Goal: Information Seeking & Learning: Learn about a topic

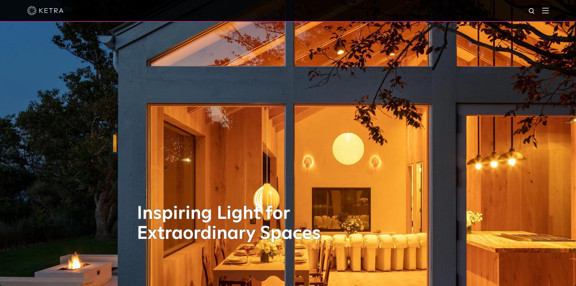
click at [549, 19] on div at bounding box center [288, 10] width 522 height 21
click at [549, 13] on img at bounding box center [545, 11] width 7 height 6
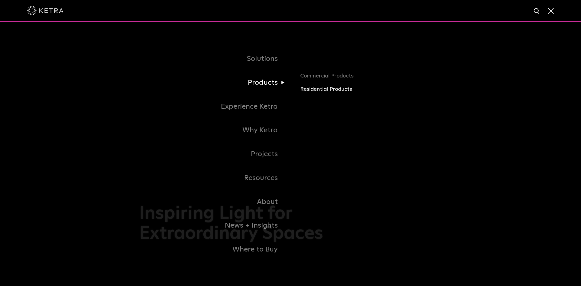
click at [305, 90] on link "Residential Products" at bounding box center [371, 89] width 142 height 9
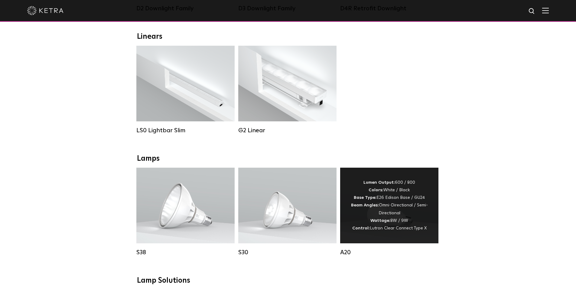
scroll to position [272, 0]
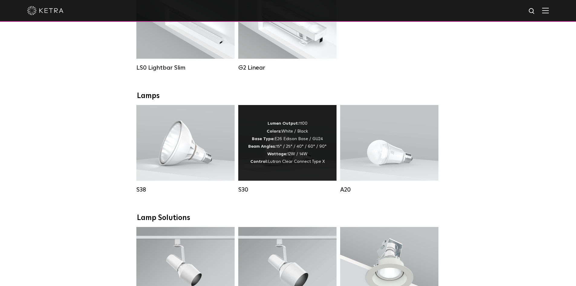
click at [296, 135] on div "Lumen Output: 1100 Colors: White / Black Base Type: E26 Edison Base / GU24 Beam…" at bounding box center [287, 143] width 78 height 46
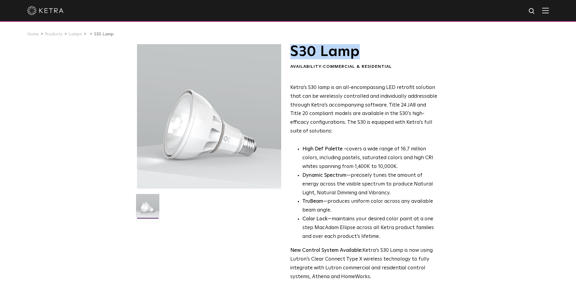
drag, startPoint x: 358, startPoint y: 57, endPoint x: 296, endPoint y: 51, distance: 63.2
click at [291, 50] on h1 "S30 Lamp" at bounding box center [363, 51] width 147 height 15
copy h1 "S30 Lamp"
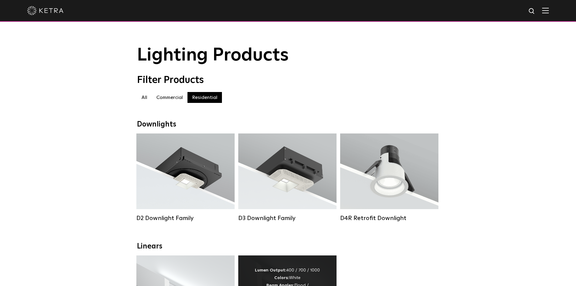
scroll to position [30, 0]
